Goal: Task Accomplishment & Management: Manage account settings

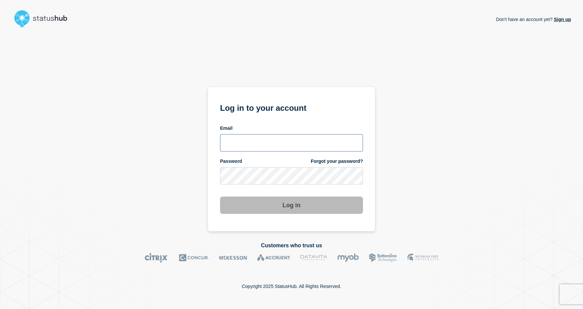
type input "[EMAIL_ADDRESS][DOMAIN_NAME]"
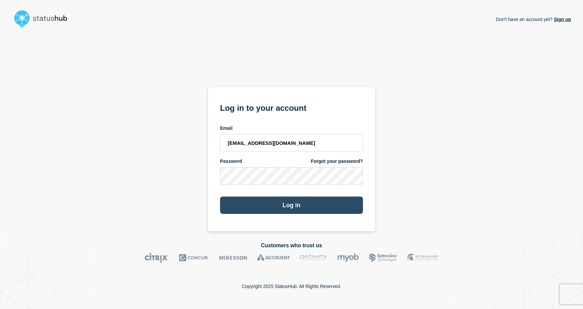
click at [274, 209] on button "Log in" at bounding box center [291, 205] width 143 height 17
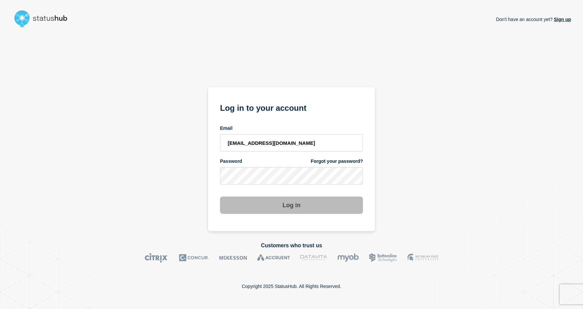
click at [268, 211] on button "Log in" at bounding box center [291, 205] width 143 height 17
type input "[EMAIL_ADDRESS][DOMAIN_NAME]"
click at [271, 199] on button "Log in" at bounding box center [291, 205] width 143 height 17
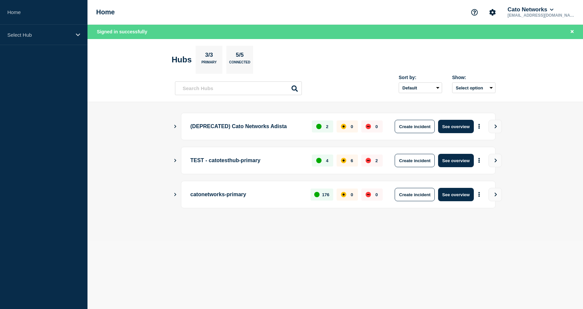
drag, startPoint x: 334, startPoint y: 0, endPoint x: 139, endPoint y: 94, distance: 215.9
click at [139, 94] on header "Hubs 3/3 Primary 5/5 Connected Sort by: Default Last added Last updated Most ac…" at bounding box center [334, 70] width 495 height 63
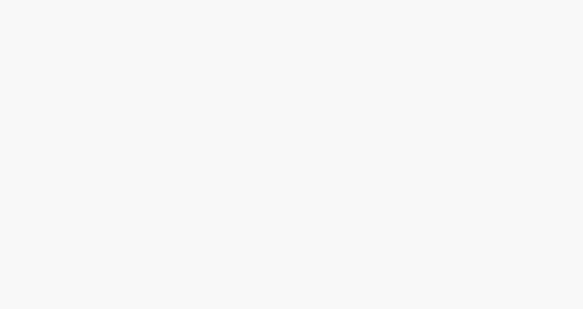
click at [555, 44] on body at bounding box center [291, 154] width 583 height 309
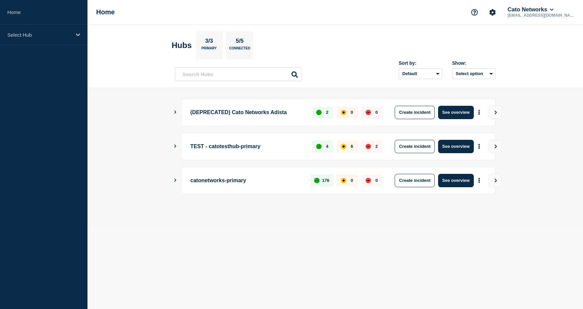
click at [176, 113] on icon "Show Connected Hubs" at bounding box center [175, 112] width 4 height 3
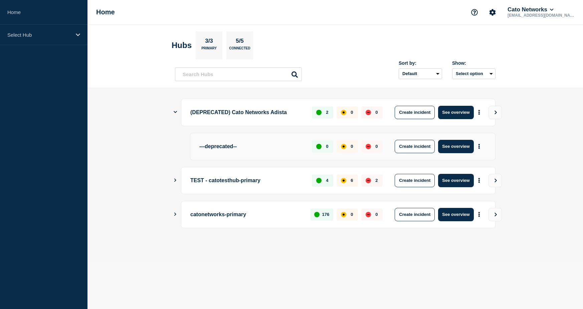
click at [174, 113] on icon "Show Connected Hubs" at bounding box center [175, 112] width 3 height 4
